Goal: Transaction & Acquisition: Purchase product/service

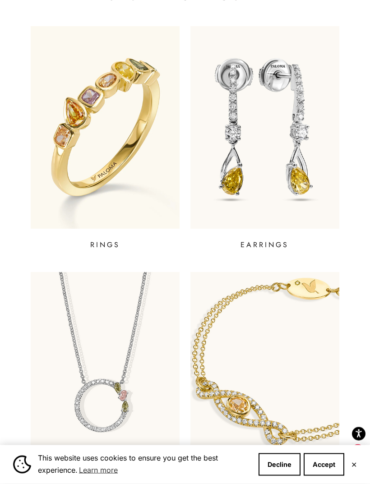
scroll to position [248, 0]
click at [57, 185] on img at bounding box center [105, 127] width 149 height 202
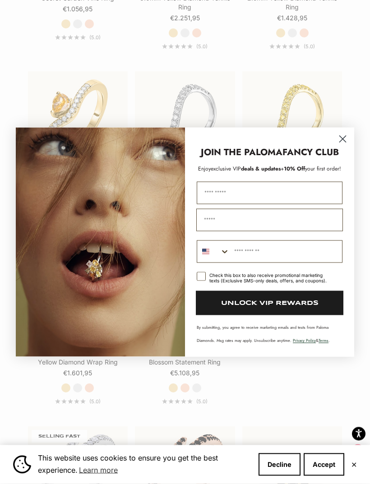
scroll to position [1201, 0]
click at [333, 156] on div "JOIN THE PALOMA FANCY CLUB" at bounding box center [269, 148] width 151 height 22
click at [337, 146] on circle "Close dialog" at bounding box center [342, 138] width 15 height 15
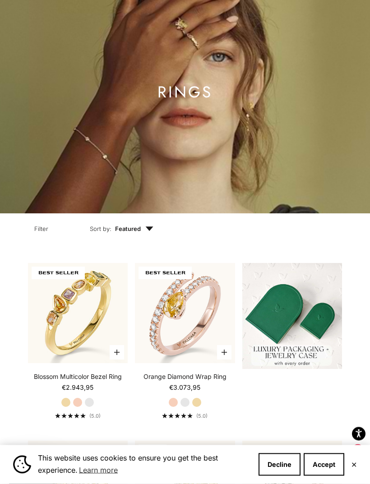
scroll to position [0, 0]
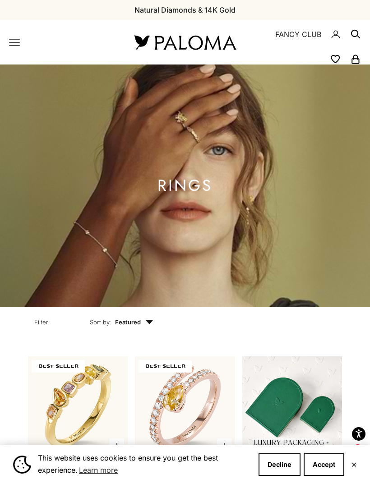
click at [17, 43] on icon "Primary navigation" at bounding box center [14, 42] width 11 height 11
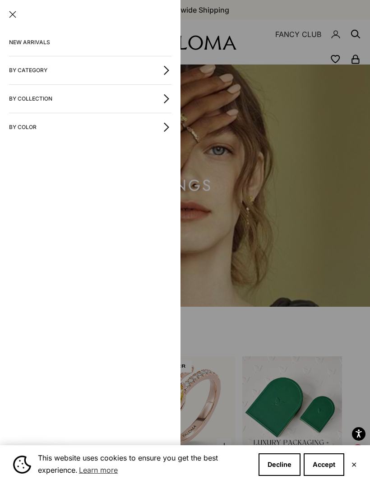
click at [33, 77] on button "By Category" at bounding box center [90, 70] width 163 height 28
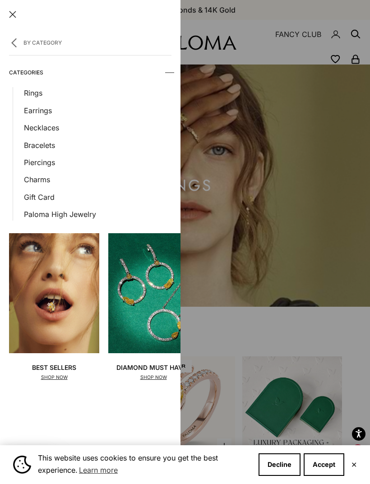
click at [29, 149] on link "Bracelets" at bounding box center [98, 145] width 148 height 12
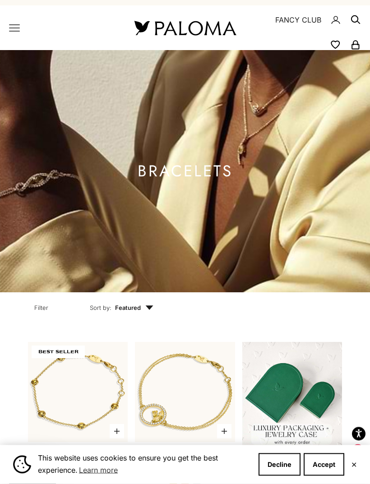
scroll to position [13, 0]
